Goal: Task Accomplishment & Management: Complete application form

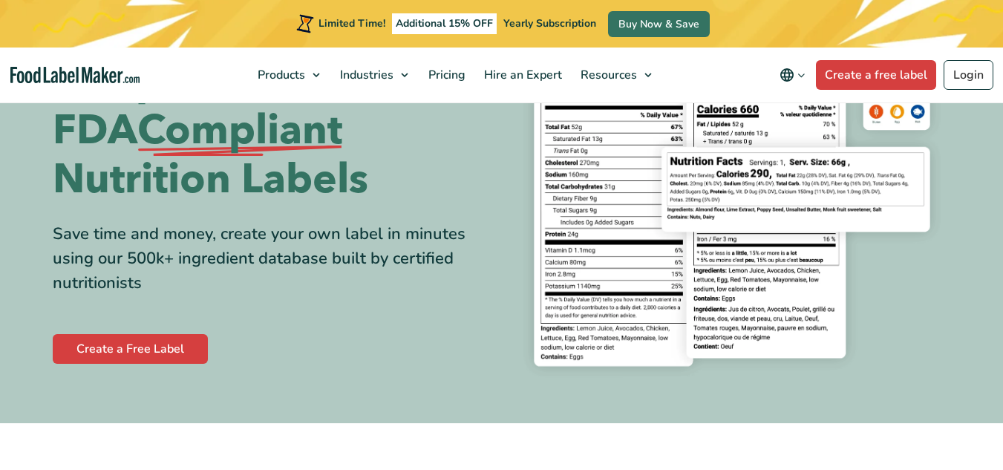
scroll to position [157, 0]
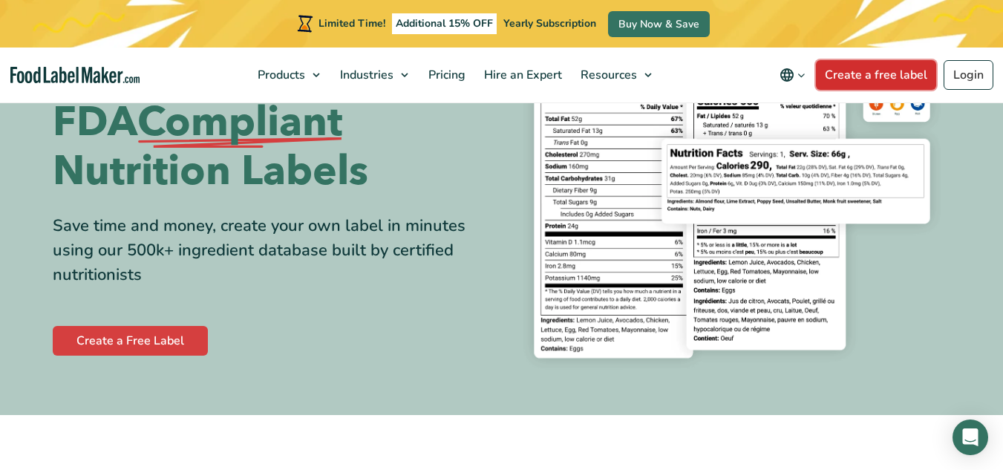
click at [865, 82] on link "Create a free label" at bounding box center [876, 75] width 120 height 30
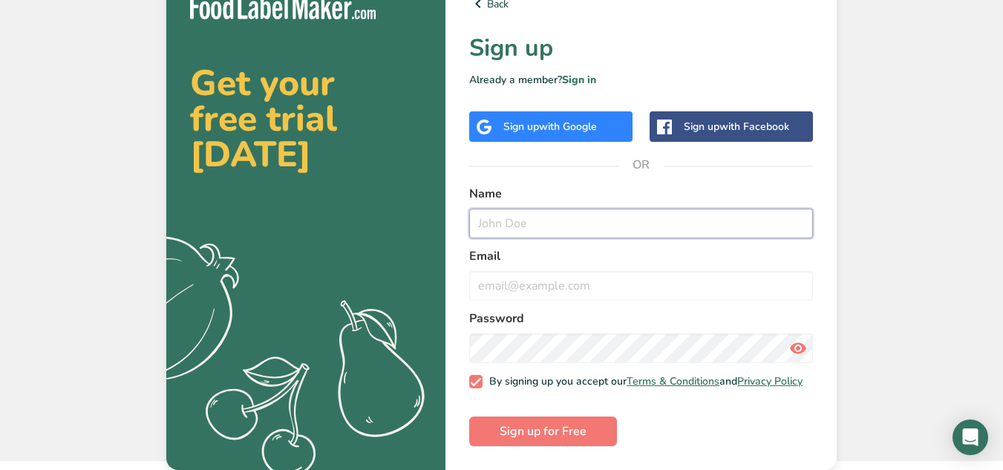
click at [558, 209] on input "text" at bounding box center [641, 224] width 344 height 30
type input "[PERSON_NAME]"
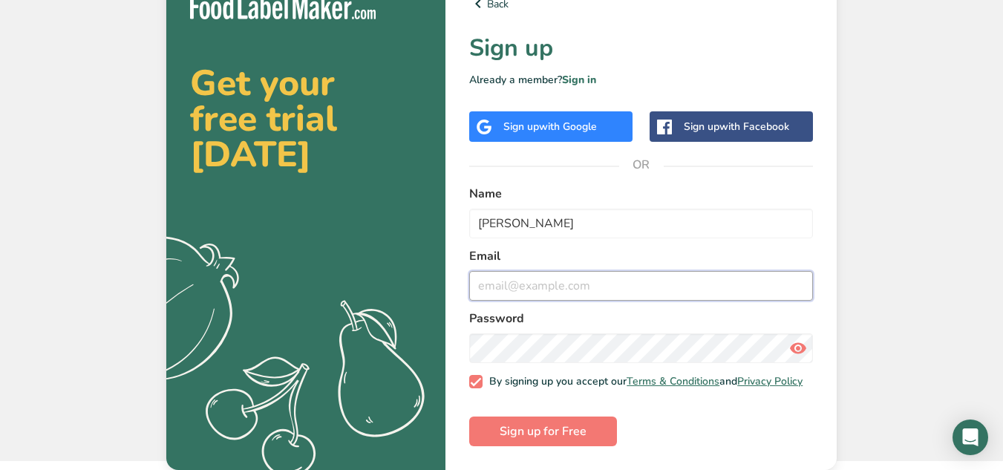
click at [561, 271] on input "email" at bounding box center [641, 286] width 344 height 30
type input "[EMAIL_ADDRESS][DOMAIN_NAME]"
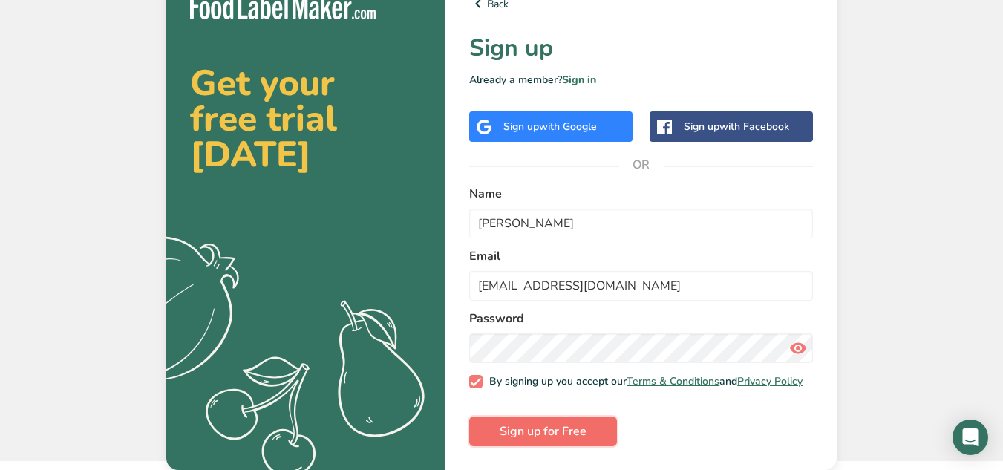
click at [555, 434] on span "Sign up for Free" at bounding box center [543, 432] width 87 height 18
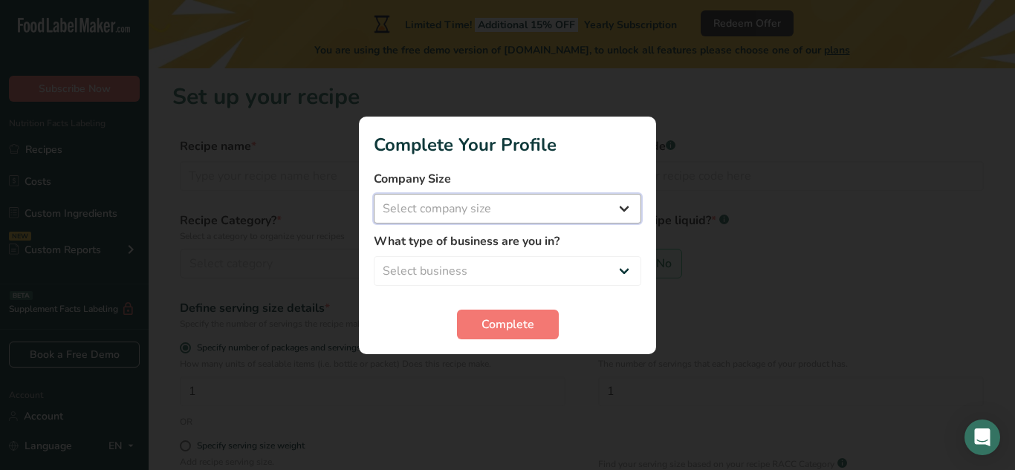
click at [611, 203] on select "Select company size Fewer than 10 Employees 10 to 50 Employees 51 to 500 Employ…" at bounding box center [507, 209] width 267 height 30
select select "1"
click at [374, 194] on select "Select company size Fewer than 10 Employees 10 to 50 Employees 51 to 500 Employ…" at bounding box center [507, 209] width 267 height 30
click at [574, 264] on select "Select business Packaged Food Manufacturer Restaurant & Cafe Bakery Meal Plans …" at bounding box center [507, 271] width 267 height 30
select select "1"
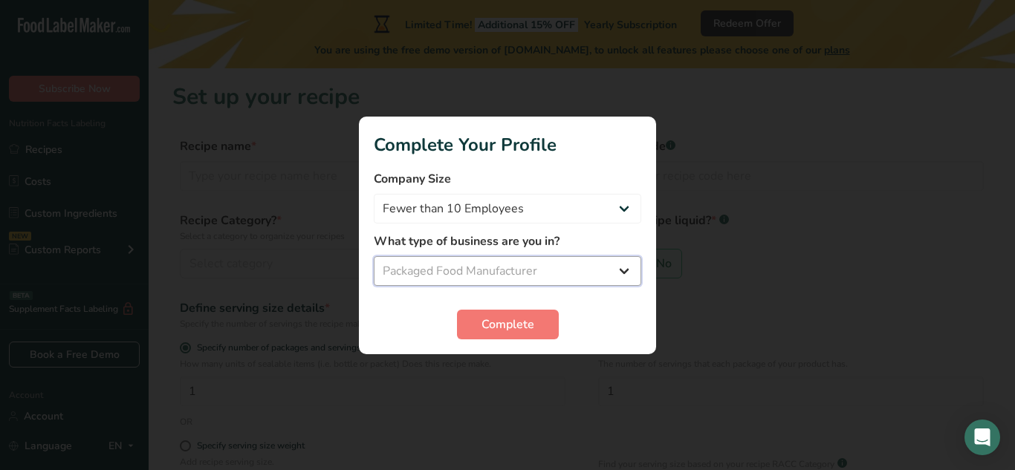
click at [374, 256] on select "Select business Packaged Food Manufacturer Restaurant & Cafe Bakery Meal Plans …" at bounding box center [507, 271] width 267 height 30
click at [521, 334] on button "Complete" at bounding box center [508, 325] width 102 height 30
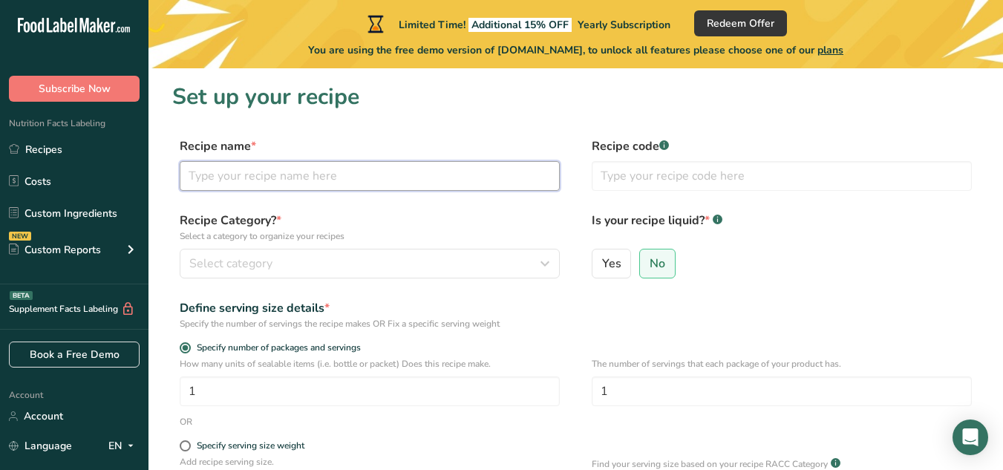
click at [458, 183] on input "text" at bounding box center [370, 176] width 380 height 30
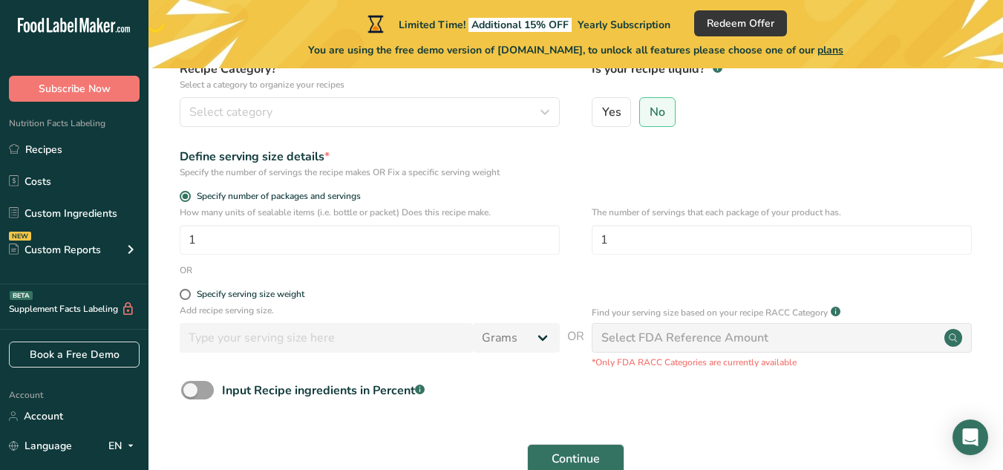
scroll to position [152, 0]
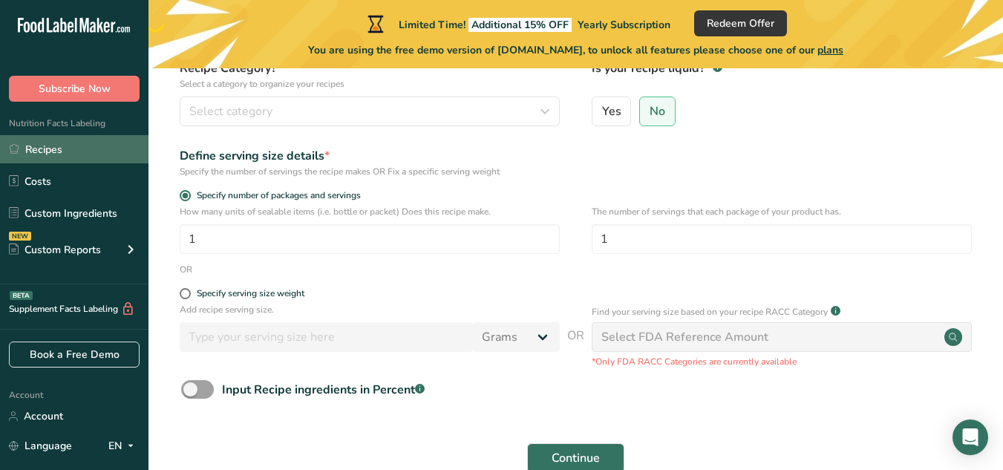
click at [109, 147] on link "Recipes" at bounding box center [74, 149] width 149 height 28
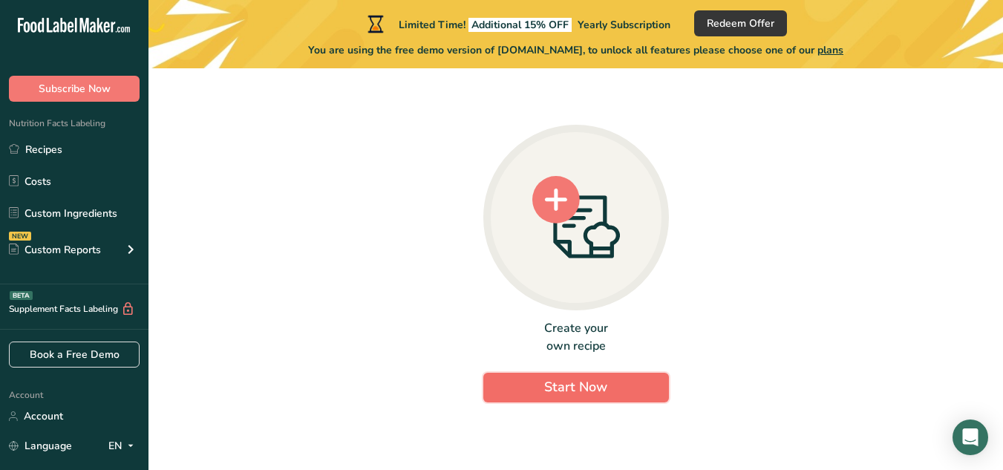
click at [573, 399] on button "Start Now" at bounding box center [577, 388] width 186 height 30
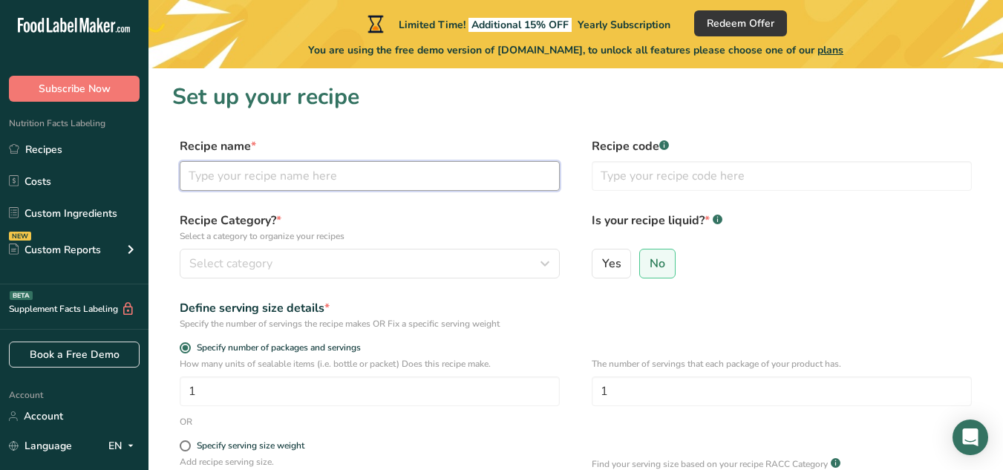
click at [418, 186] on input "text" at bounding box center [370, 176] width 380 height 30
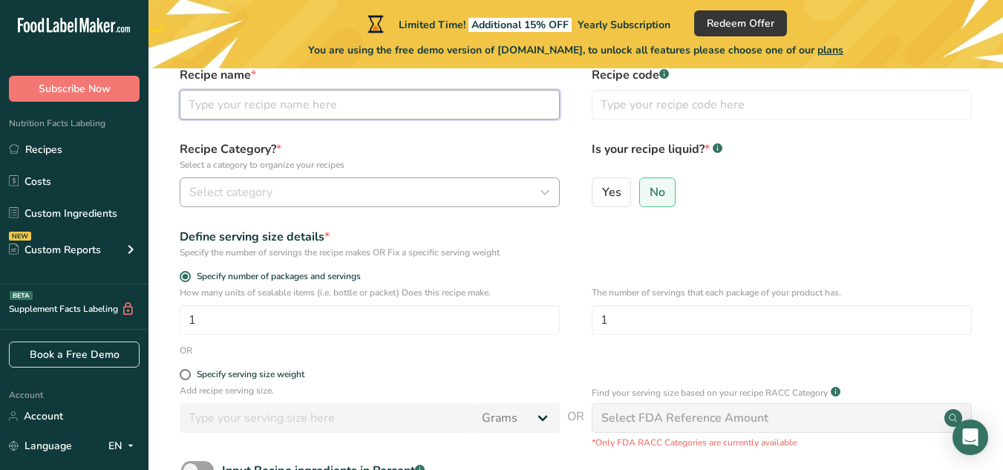
scroll to position [235, 0]
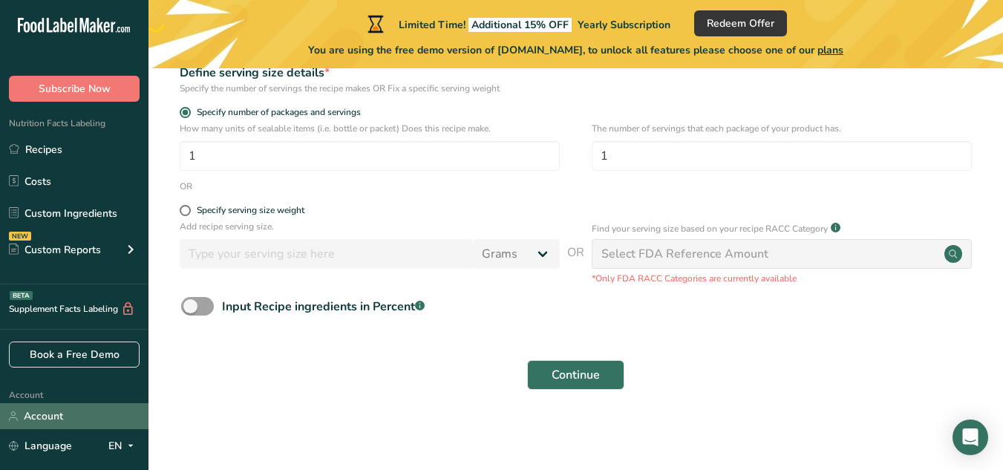
click at [63, 413] on link "Account" at bounding box center [74, 416] width 149 height 26
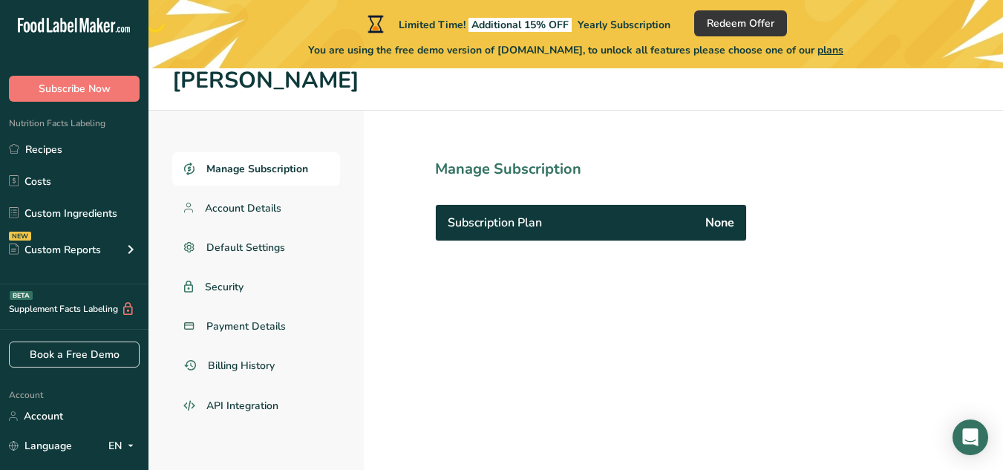
scroll to position [4, 0]
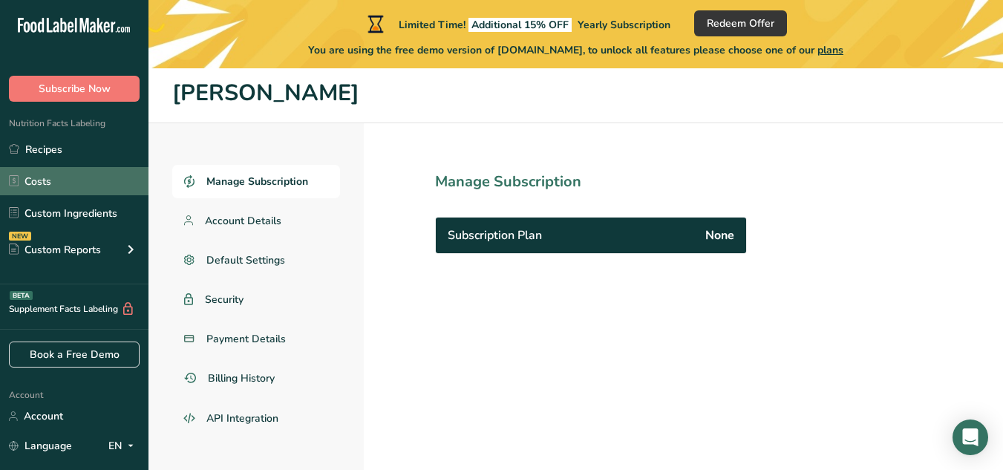
click at [120, 179] on link "Costs" at bounding box center [74, 181] width 149 height 28
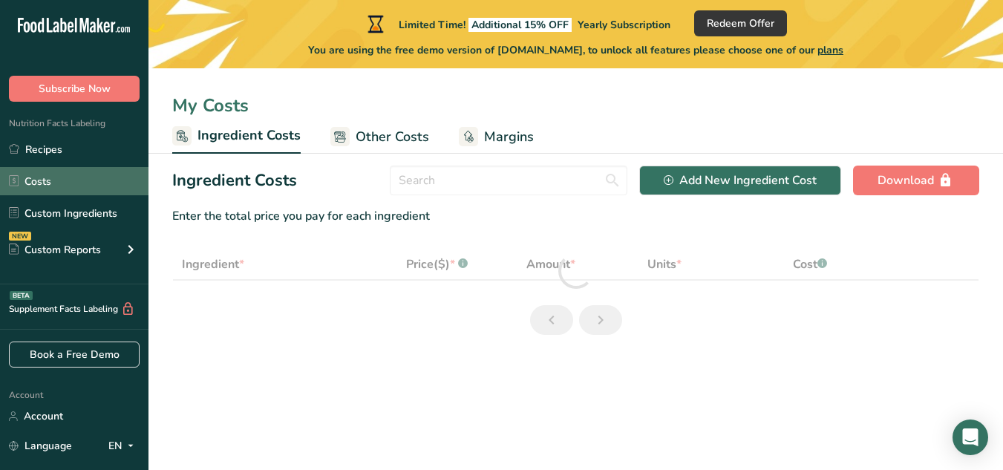
select select "1"
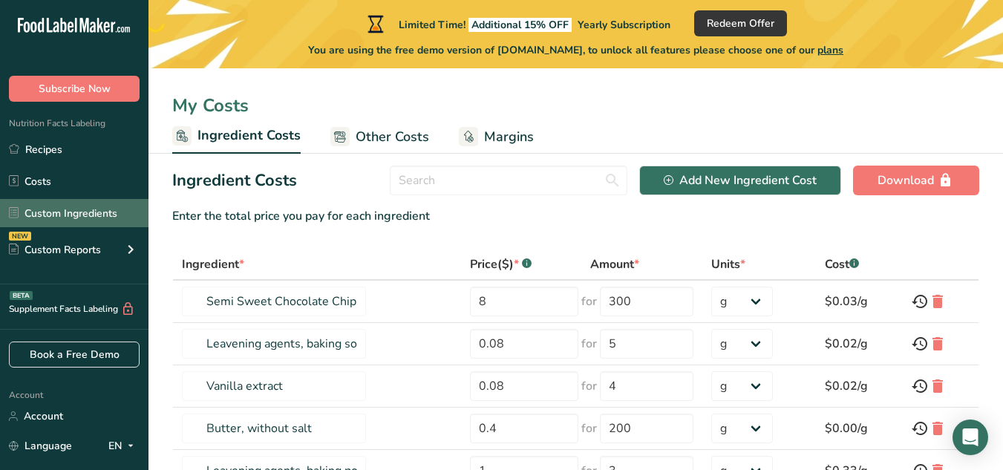
click at [119, 218] on link "Custom Ingredients" at bounding box center [74, 213] width 149 height 28
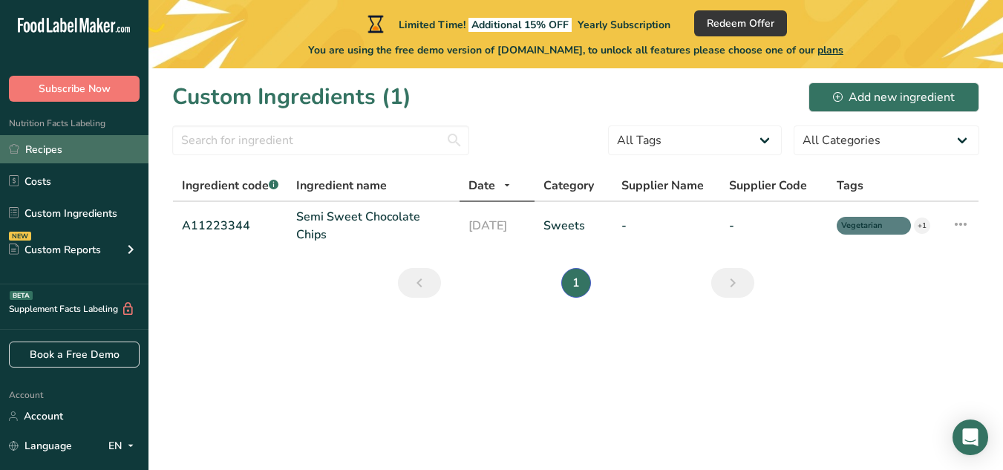
click at [111, 148] on link "Recipes" at bounding box center [74, 149] width 149 height 28
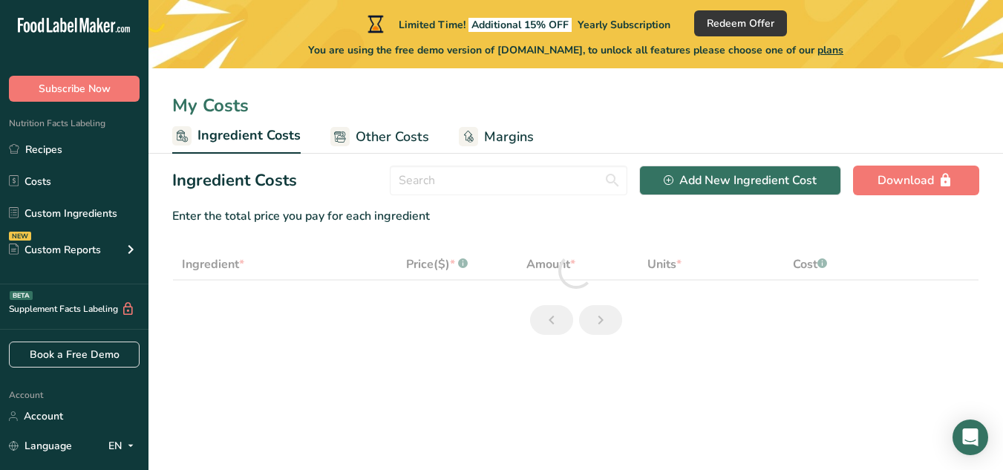
select select "1"
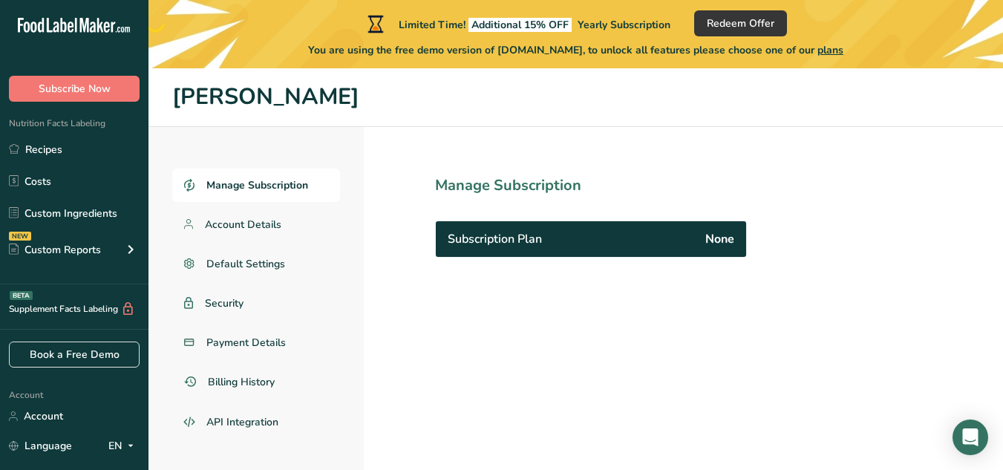
scroll to position [4, 0]
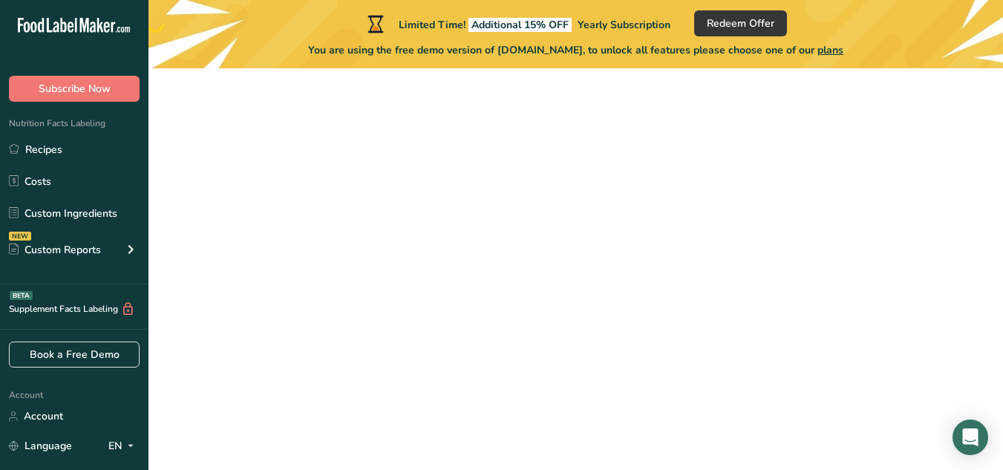
scroll to position [235, 0]
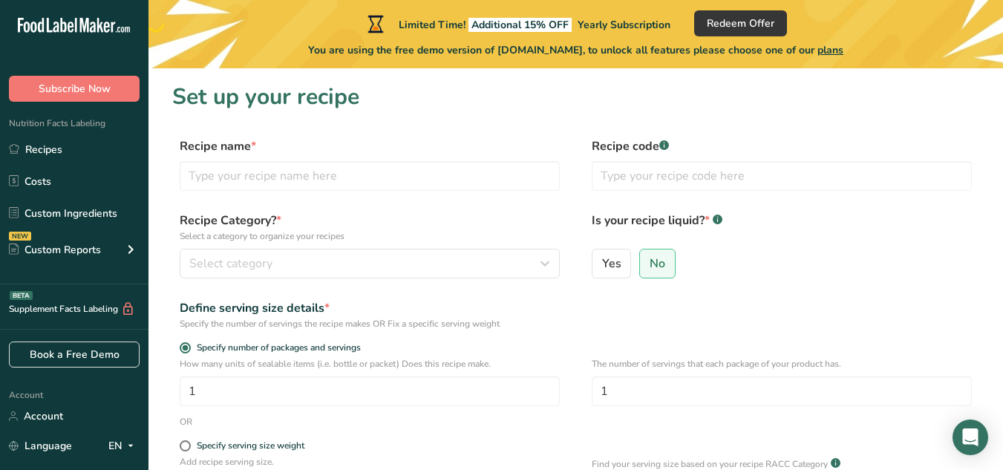
scroll to position [152, 0]
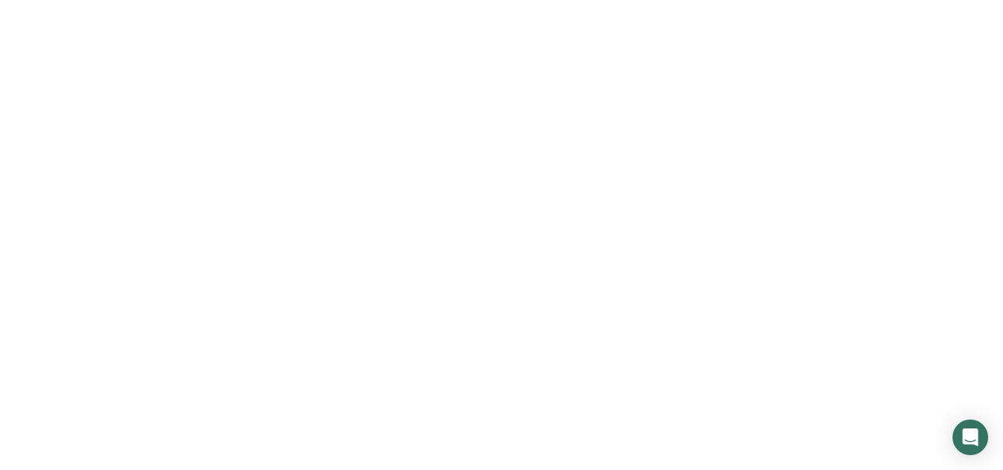
scroll to position [28, 0]
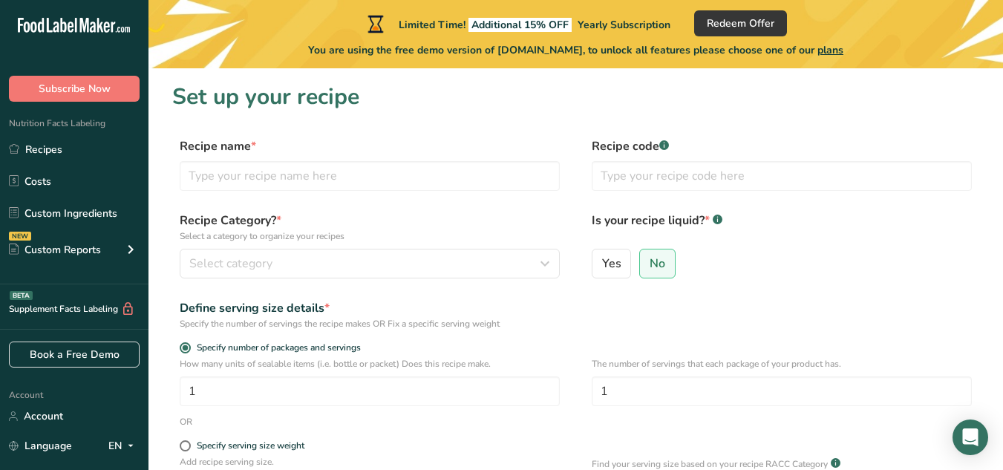
click at [773, 79] on section "Set up your recipe Recipe name * Recipe code .a-a{fill:#347362;}.b-a{fill:#fff;…" at bounding box center [576, 363] width 855 height 590
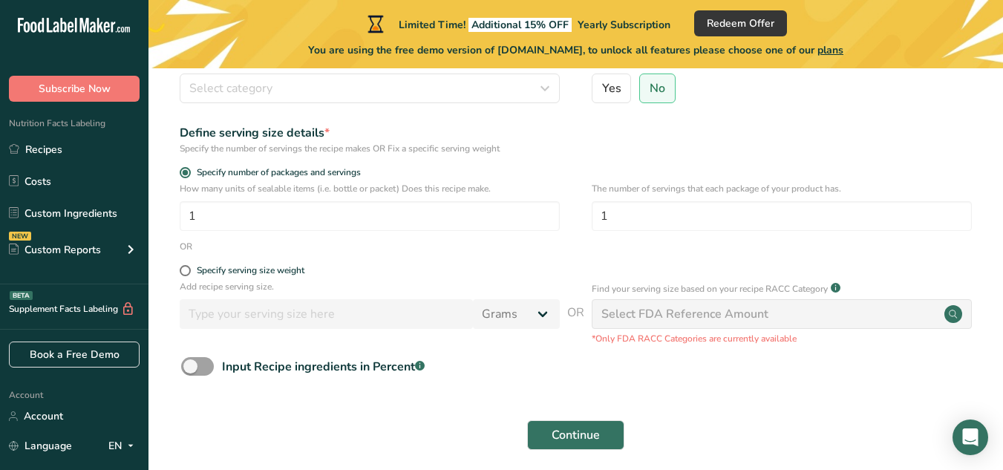
scroll to position [235, 0]
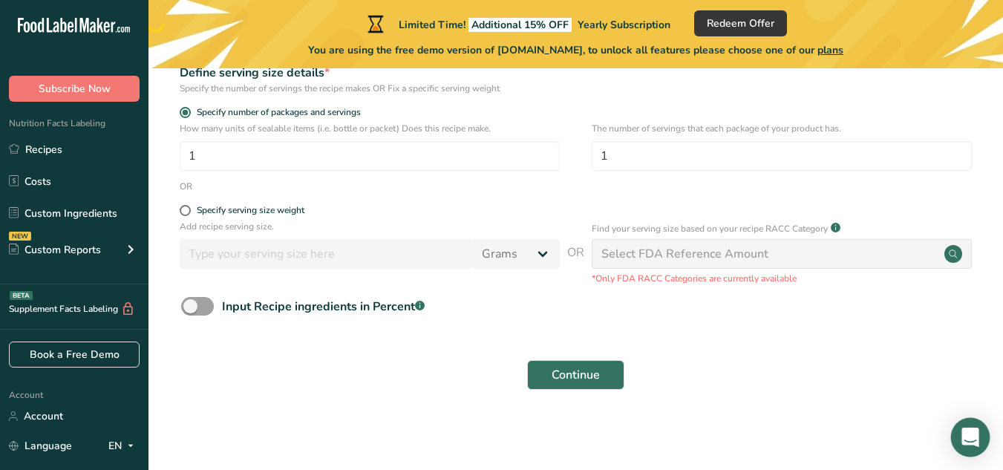
click at [964, 432] on icon "Open Intercom Messenger" at bounding box center [970, 437] width 19 height 19
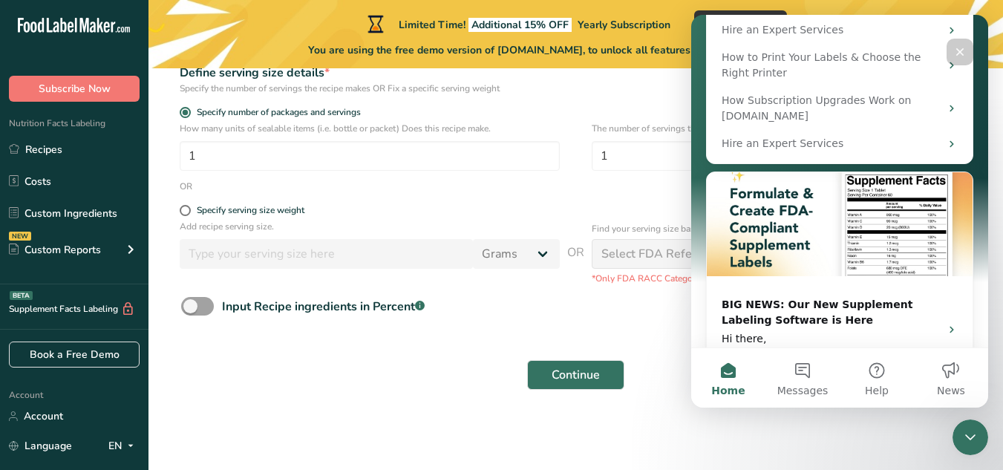
scroll to position [283, 0]
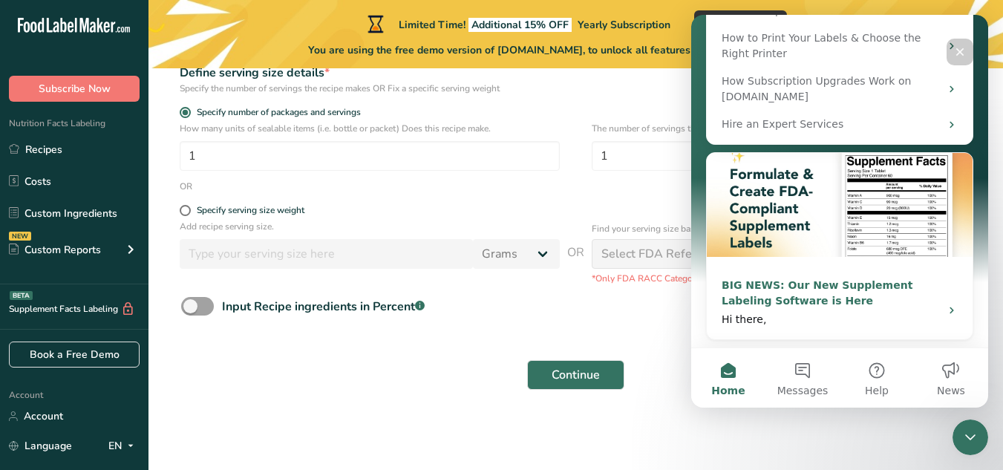
click at [830, 302] on div "BIG NEWS: Our New Supplement Labeling Software is Here" at bounding box center [826, 293] width 209 height 31
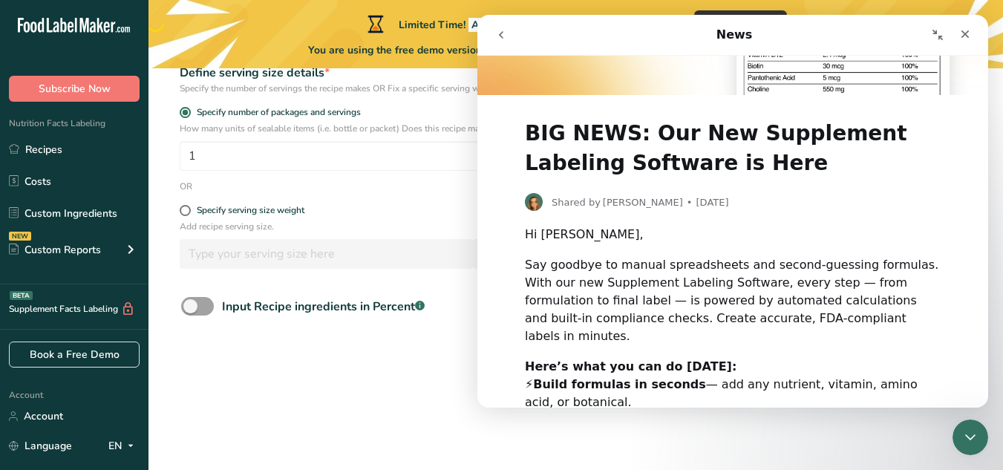
scroll to position [351, 0]
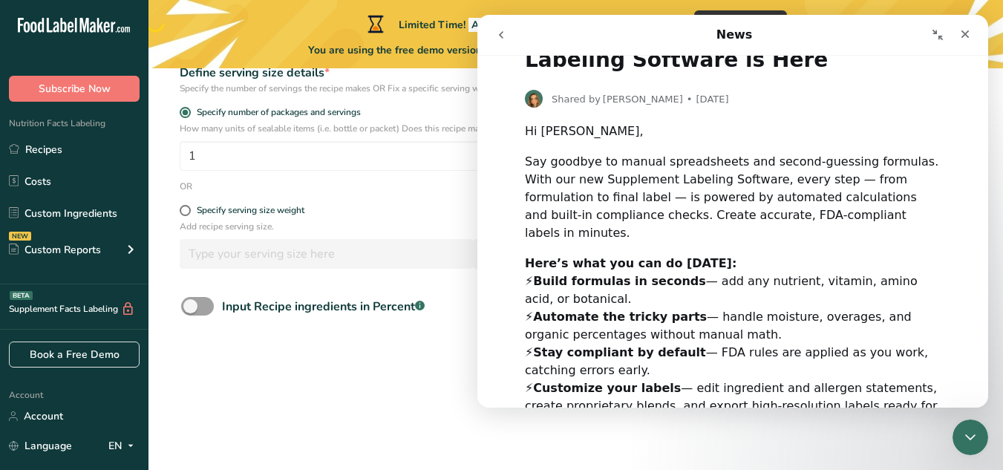
click at [801, 308] on div "Here’s what you can do [DATE]: ⚡ Build formulas in seconds — add any nutrient, …" at bounding box center [733, 344] width 416 height 178
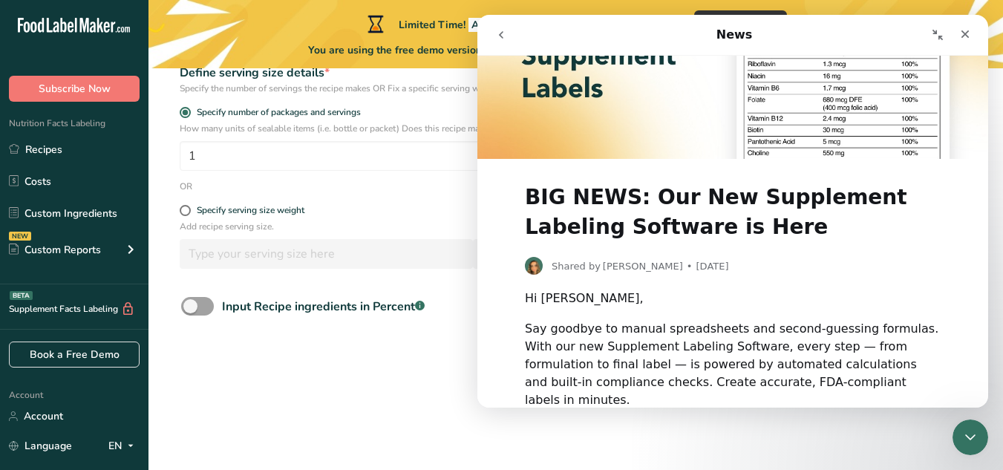
scroll to position [0, 0]
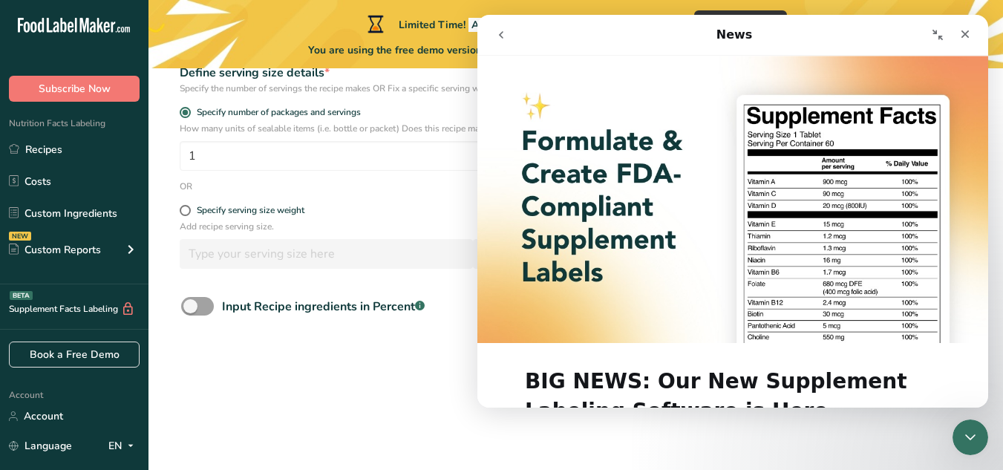
click at [812, 221] on img "Intercom messenger" at bounding box center [733, 199] width 511 height 287
click at [497, 32] on icon "go back" at bounding box center [501, 35] width 12 height 12
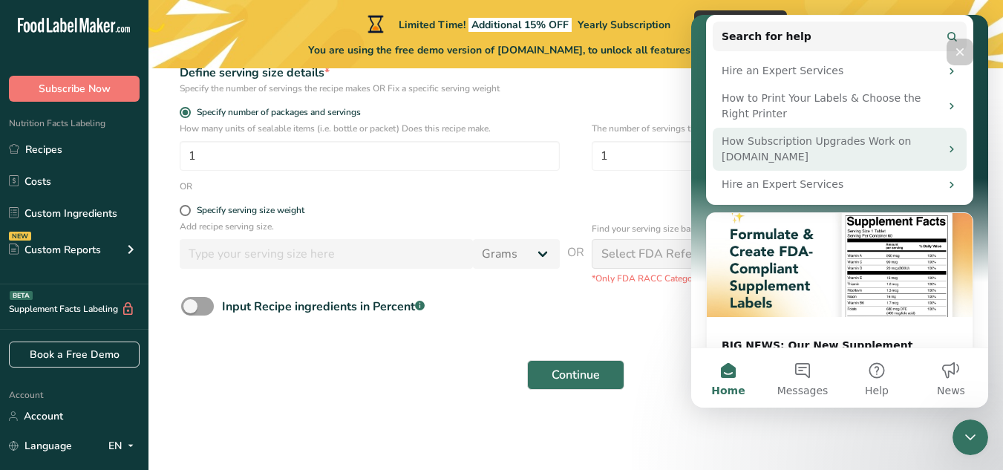
scroll to position [221, 0]
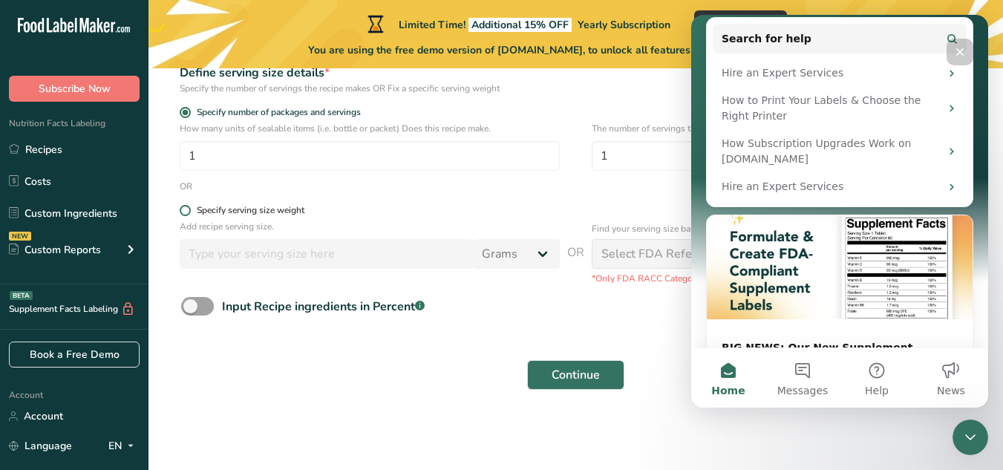
click at [527, 212] on label "Specify serving size weight" at bounding box center [370, 210] width 380 height 11
click at [189, 212] on input "Specify serving size weight" at bounding box center [185, 211] width 10 height 10
radio input "true"
radio input "false"
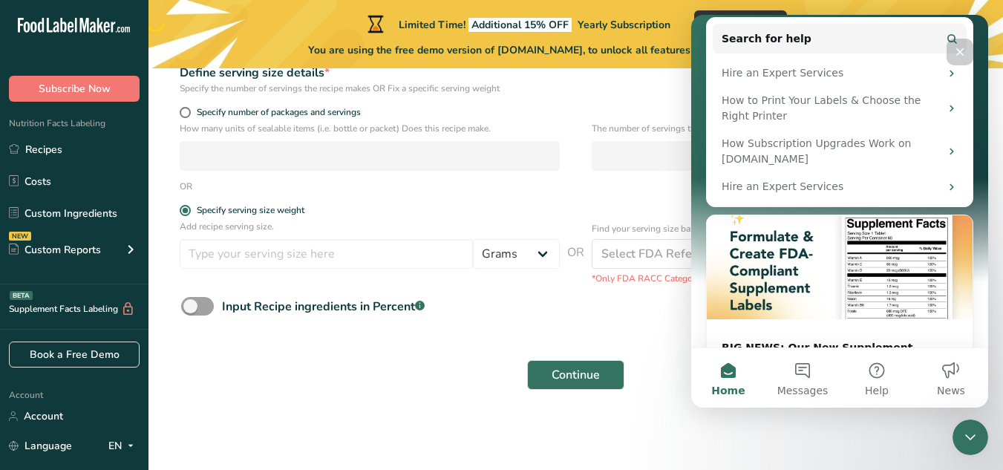
click at [960, 55] on icon "Close" at bounding box center [960, 52] width 12 height 12
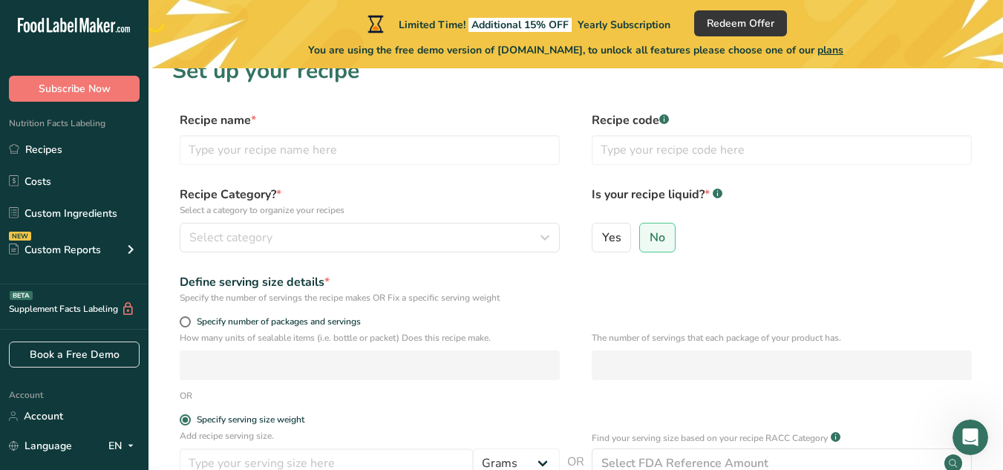
scroll to position [0, 0]
